Goal: Navigation & Orientation: Find specific page/section

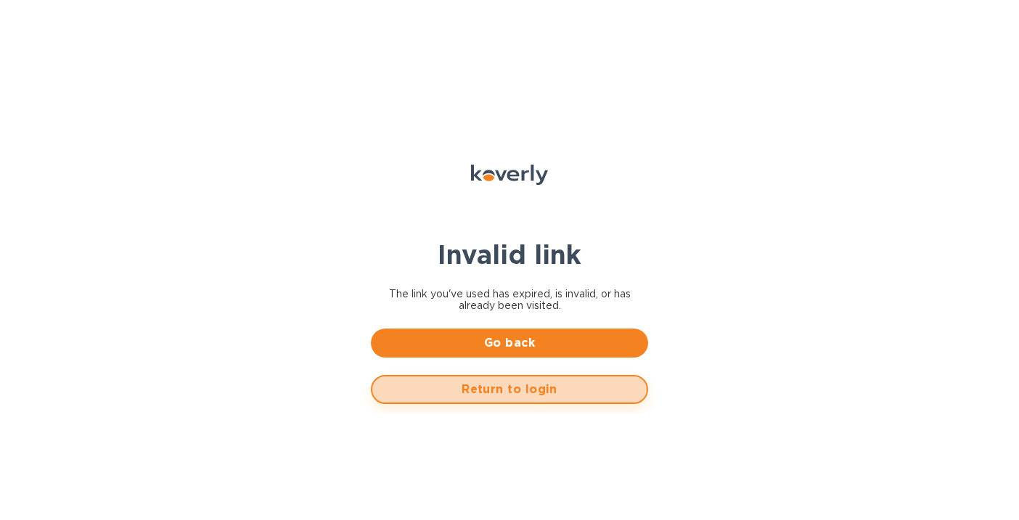
click at [547, 394] on span "Return to login" at bounding box center [509, 389] width 251 height 17
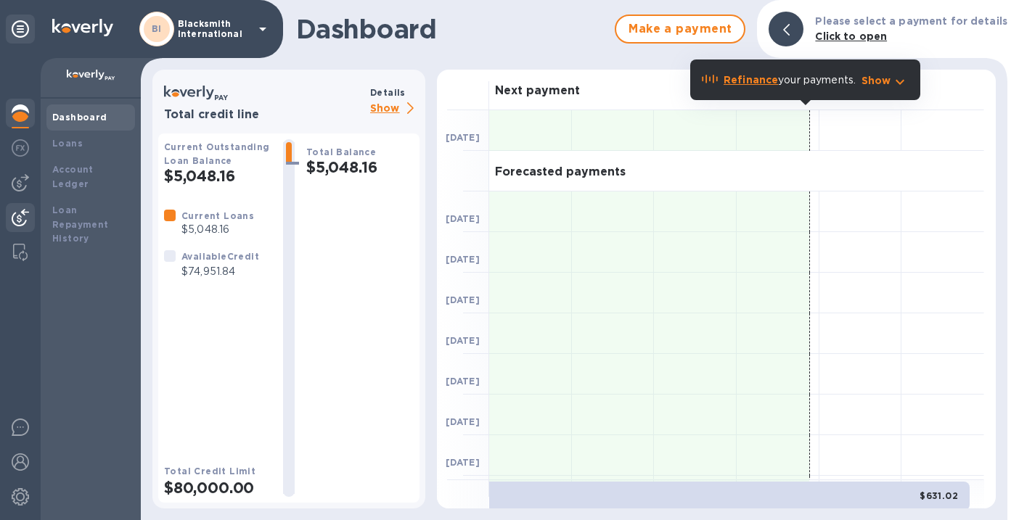
click at [22, 217] on img at bounding box center [20, 217] width 17 height 17
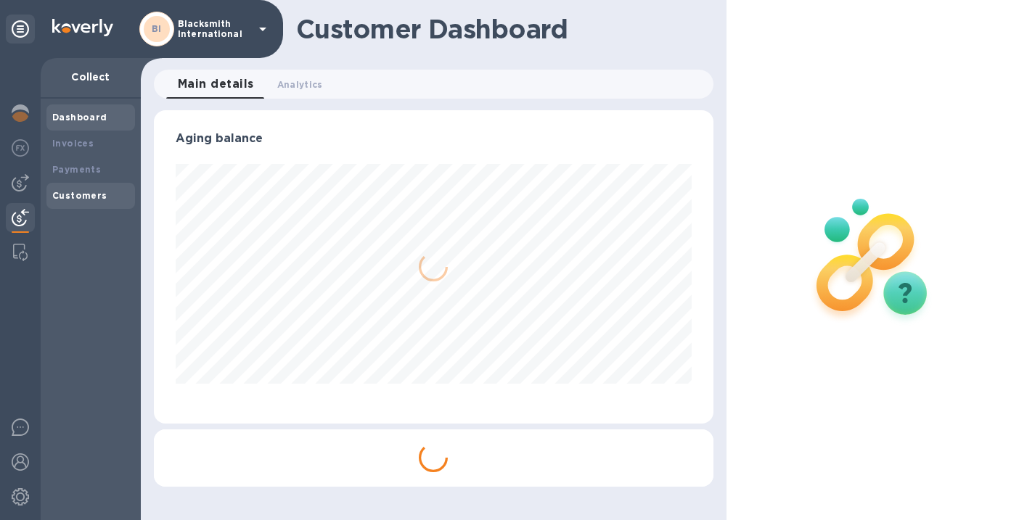
scroll to position [314, 554]
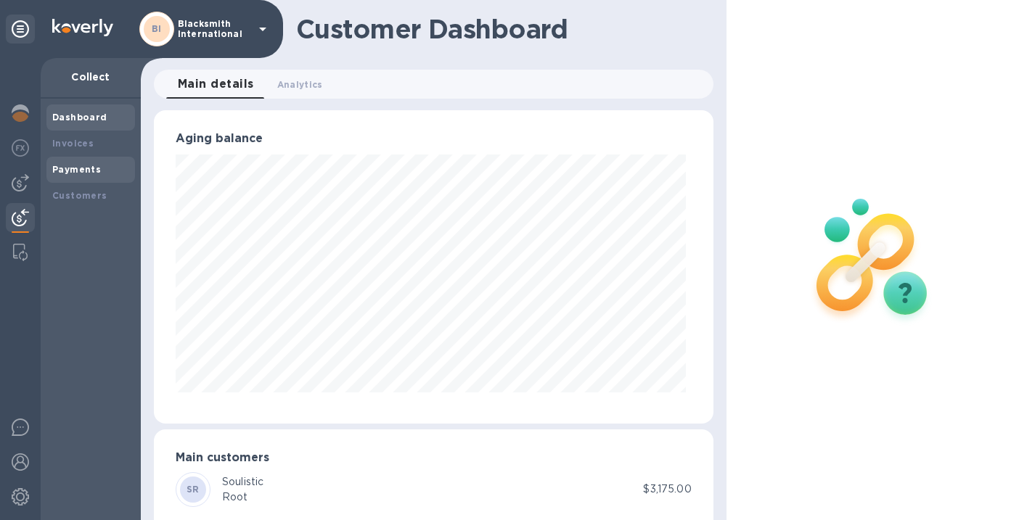
click at [73, 169] on b "Payments" at bounding box center [76, 169] width 49 height 11
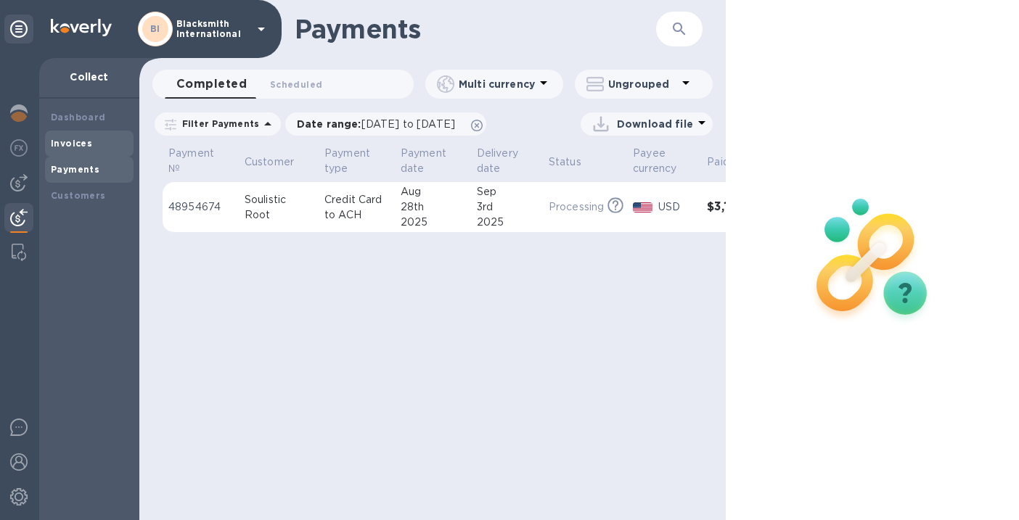
click at [62, 147] on b "Invoices" at bounding box center [71, 143] width 41 height 11
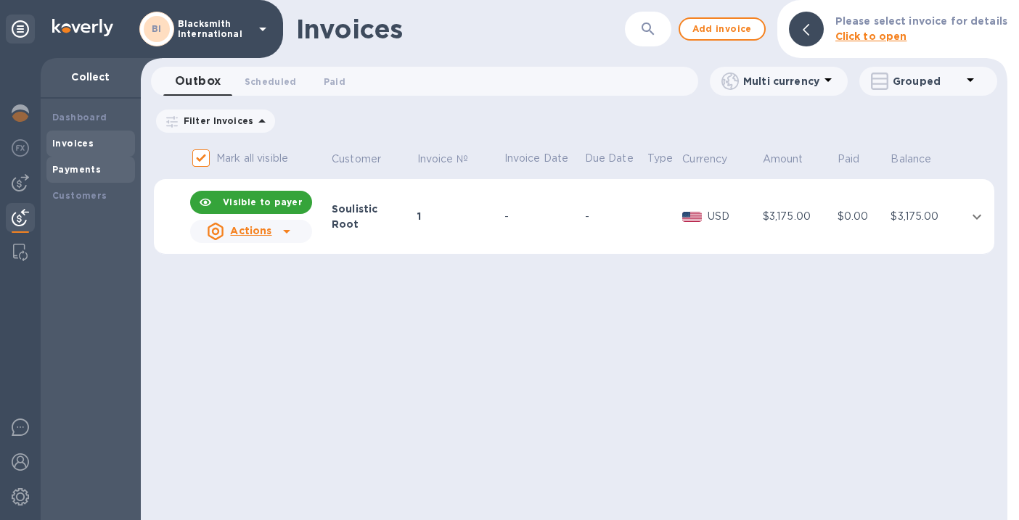
click at [63, 166] on b "Payments" at bounding box center [76, 169] width 49 height 11
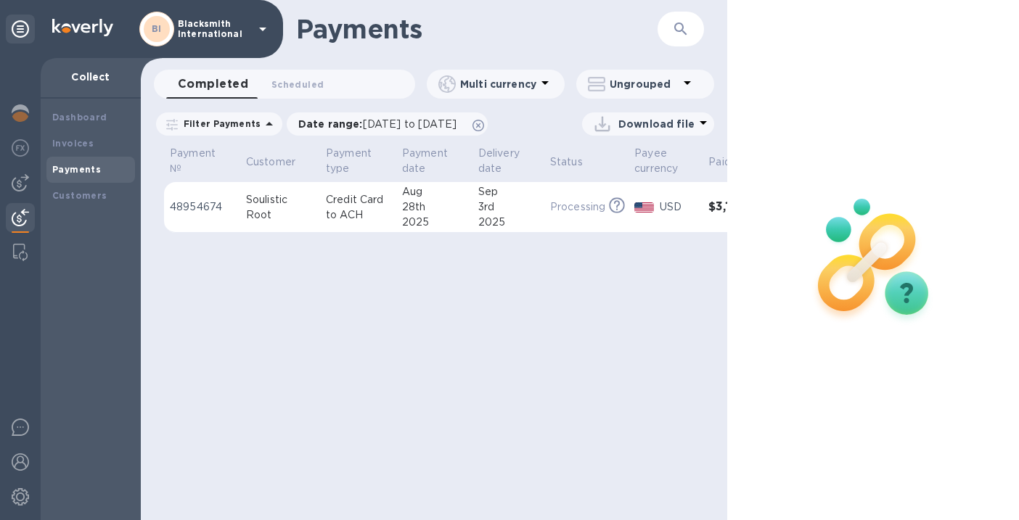
click at [81, 209] on div "Dashboard Invoices Payments Customers" at bounding box center [91, 310] width 100 height 422
click at [79, 200] on b "Customers" at bounding box center [79, 195] width 55 height 11
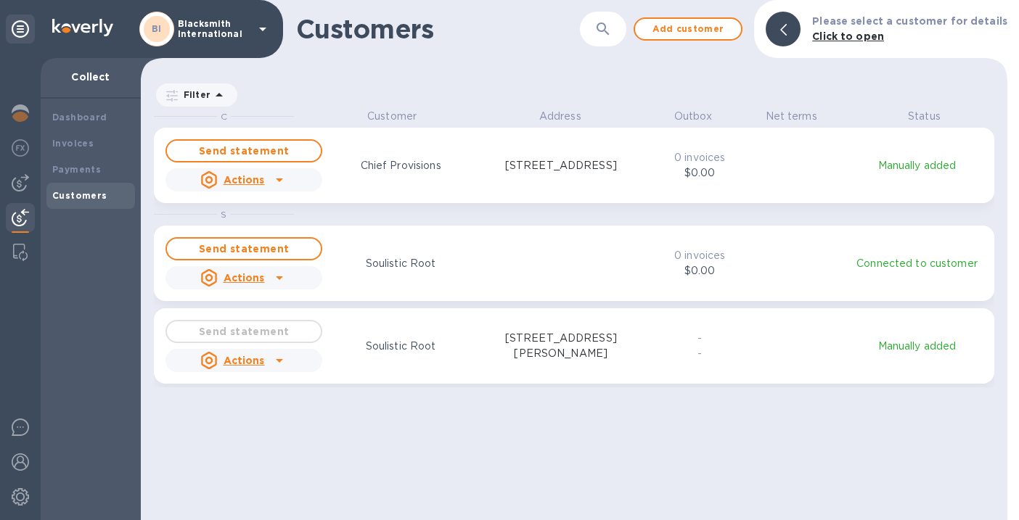
scroll to position [400, 861]
click at [96, 169] on b "Payments" at bounding box center [76, 169] width 49 height 11
